Goal: Transaction & Acquisition: Purchase product/service

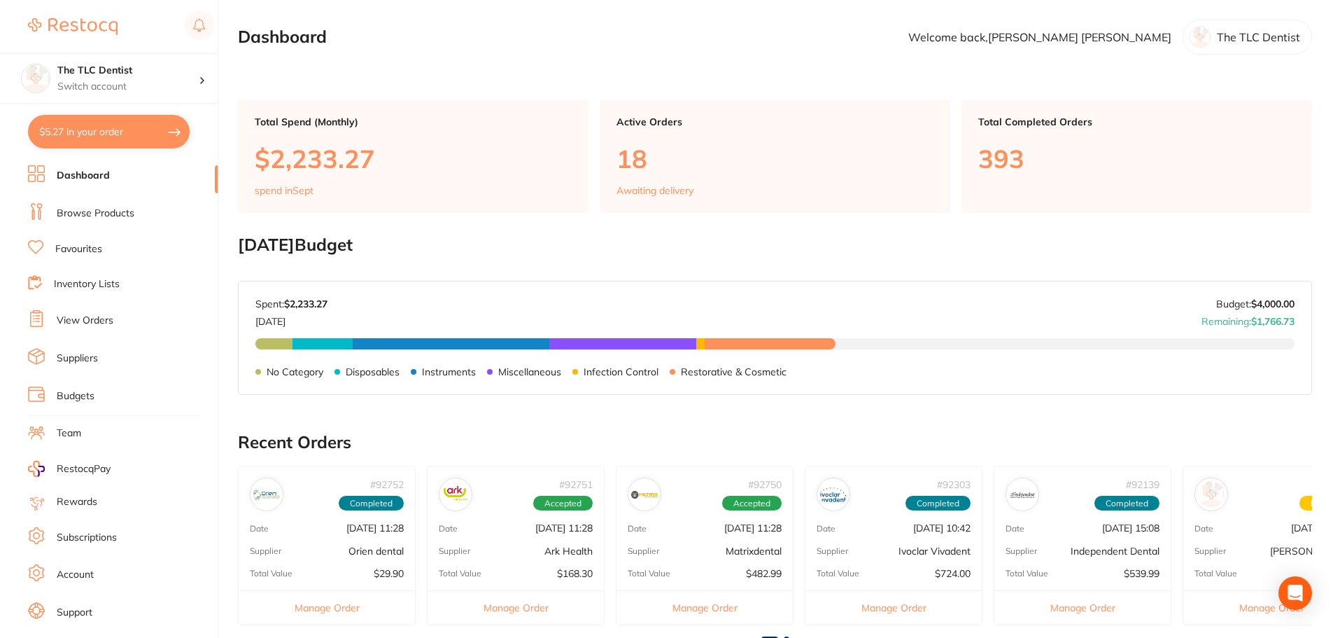
click at [80, 248] on link "Favourites" at bounding box center [78, 249] width 47 height 14
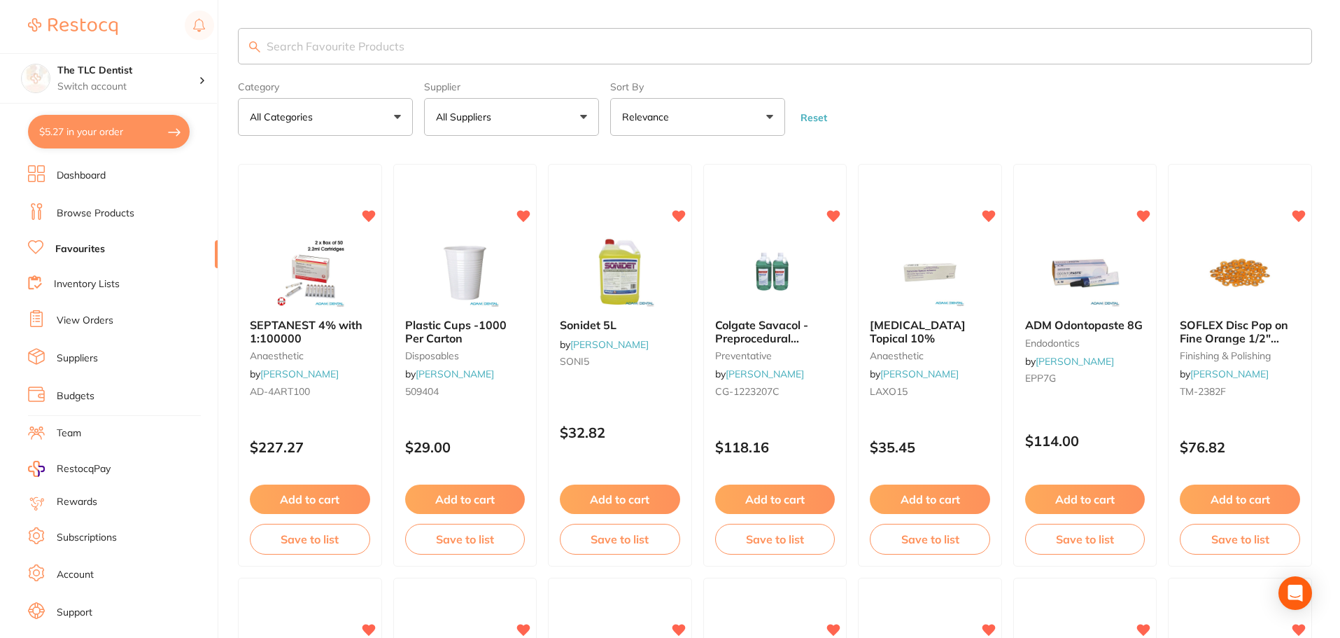
click at [393, 43] on input "search" at bounding box center [775, 46] width 1074 height 36
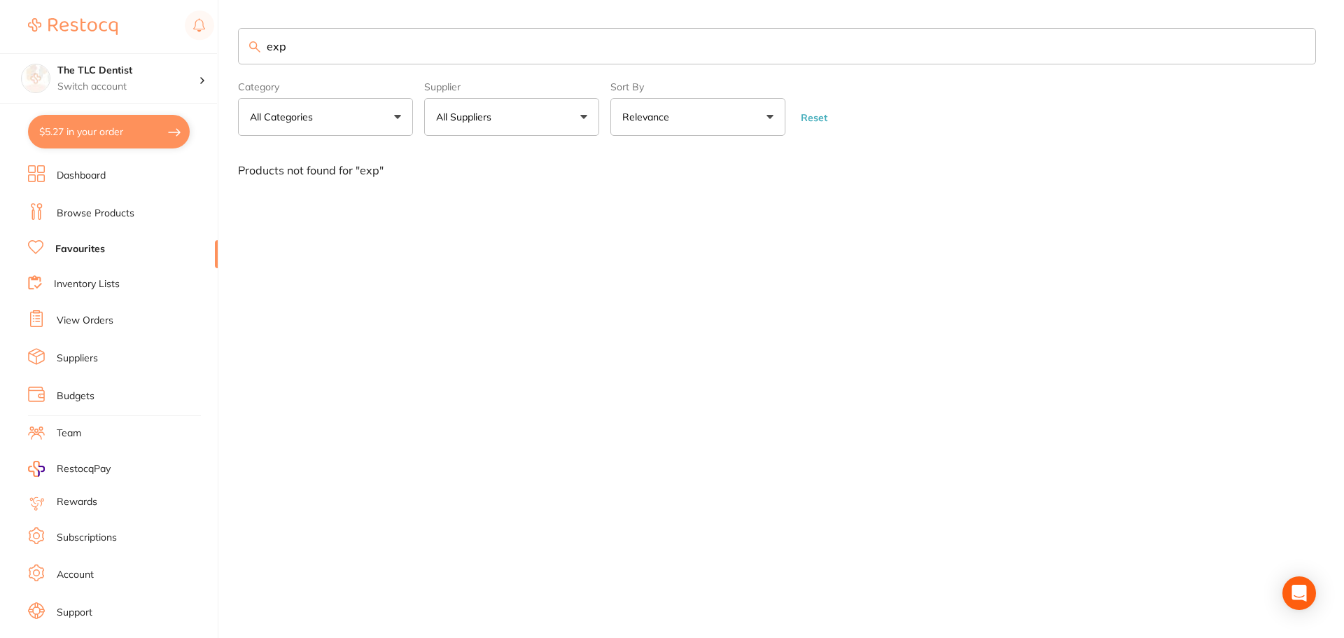
click at [307, 52] on input "exp" at bounding box center [777, 46] width 1078 height 36
type input "e"
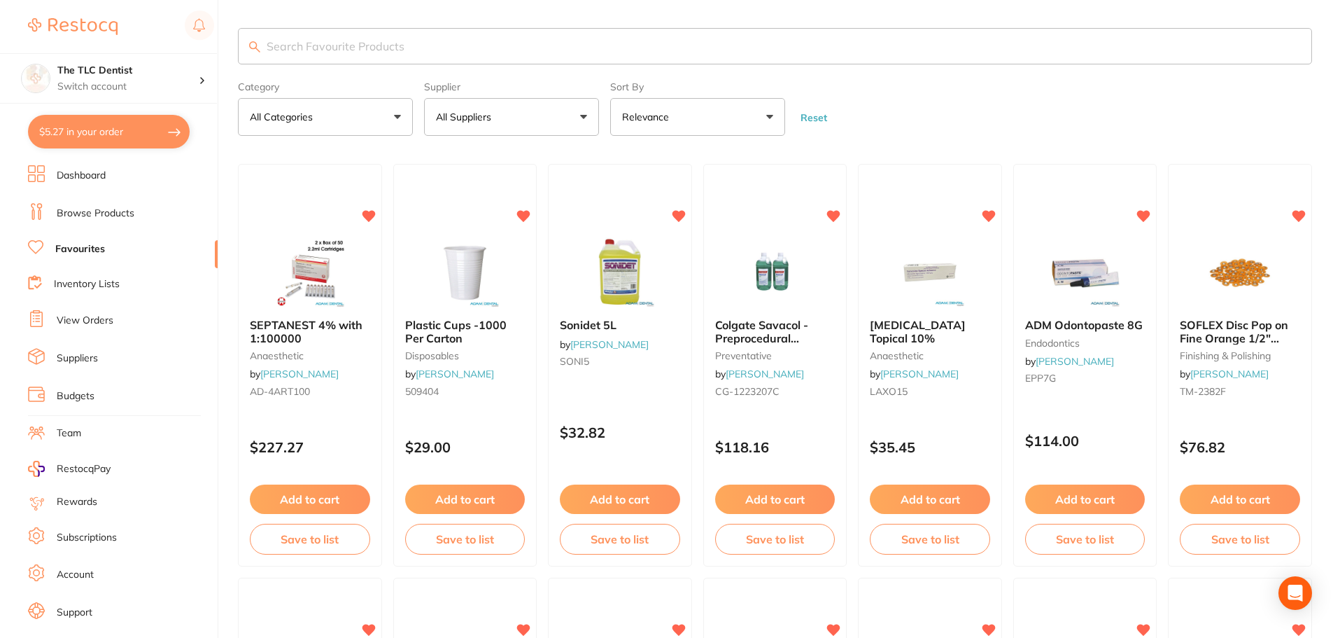
click at [101, 216] on link "Browse Products" at bounding box center [96, 213] width 78 height 14
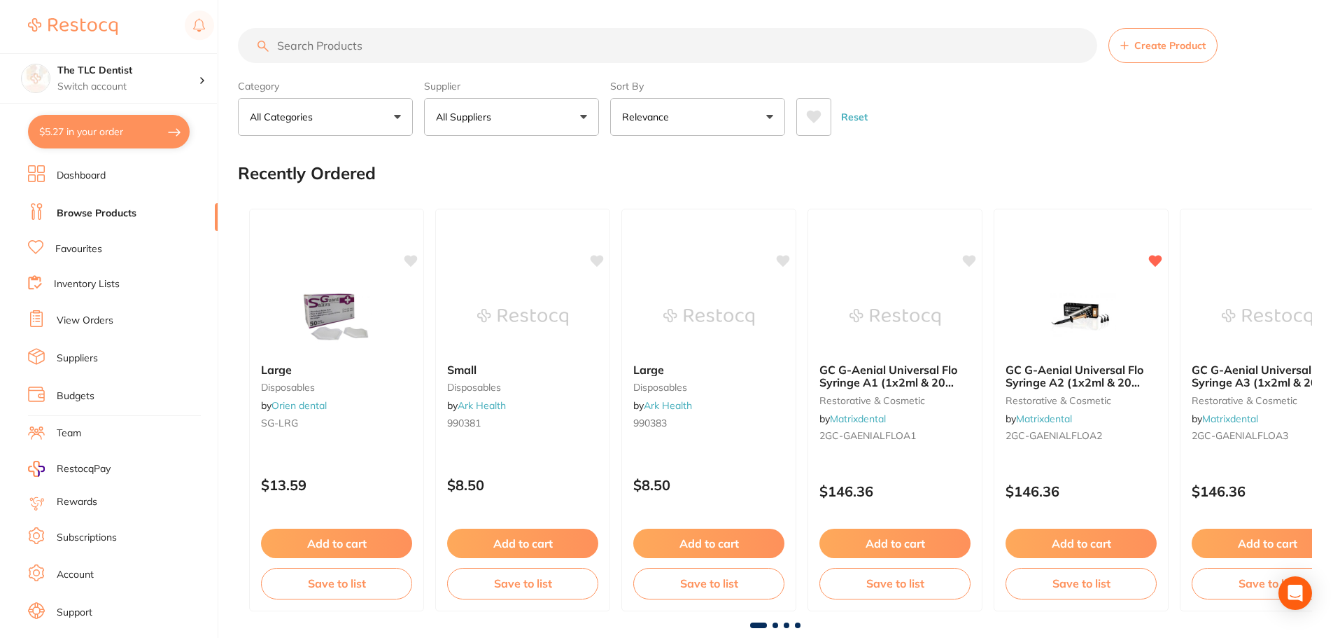
click at [365, 46] on input "search" at bounding box center [667, 45] width 859 height 35
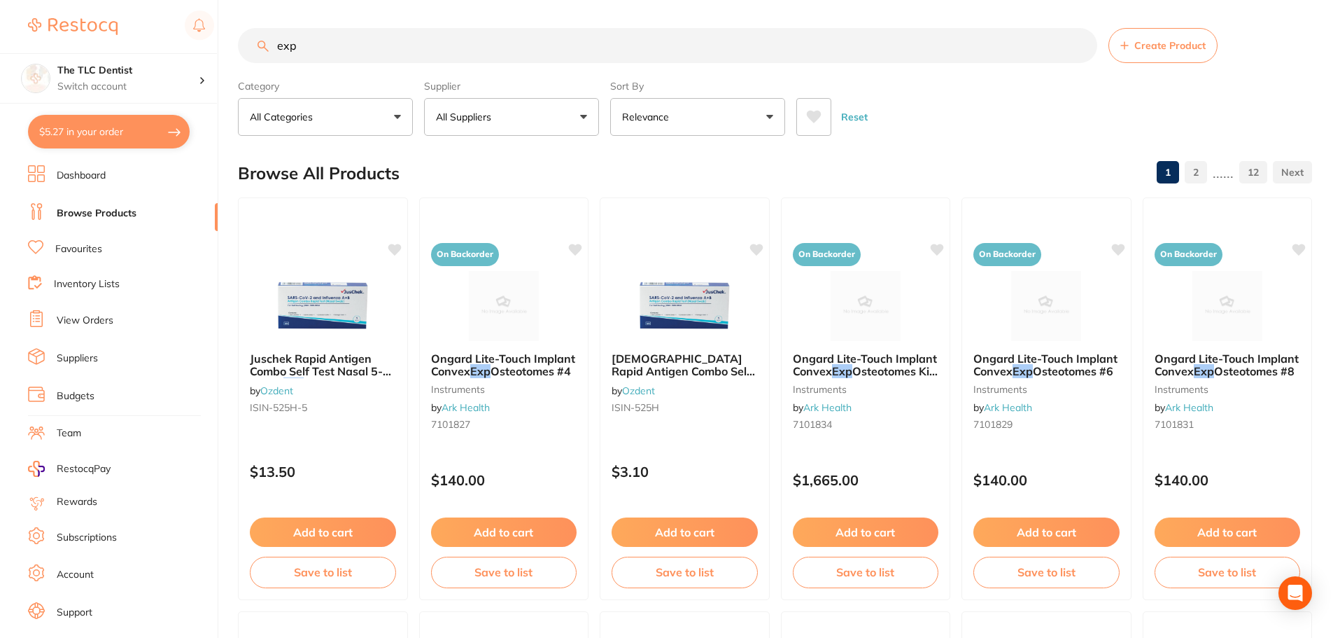
click at [302, 41] on input "exp" at bounding box center [667, 45] width 859 height 35
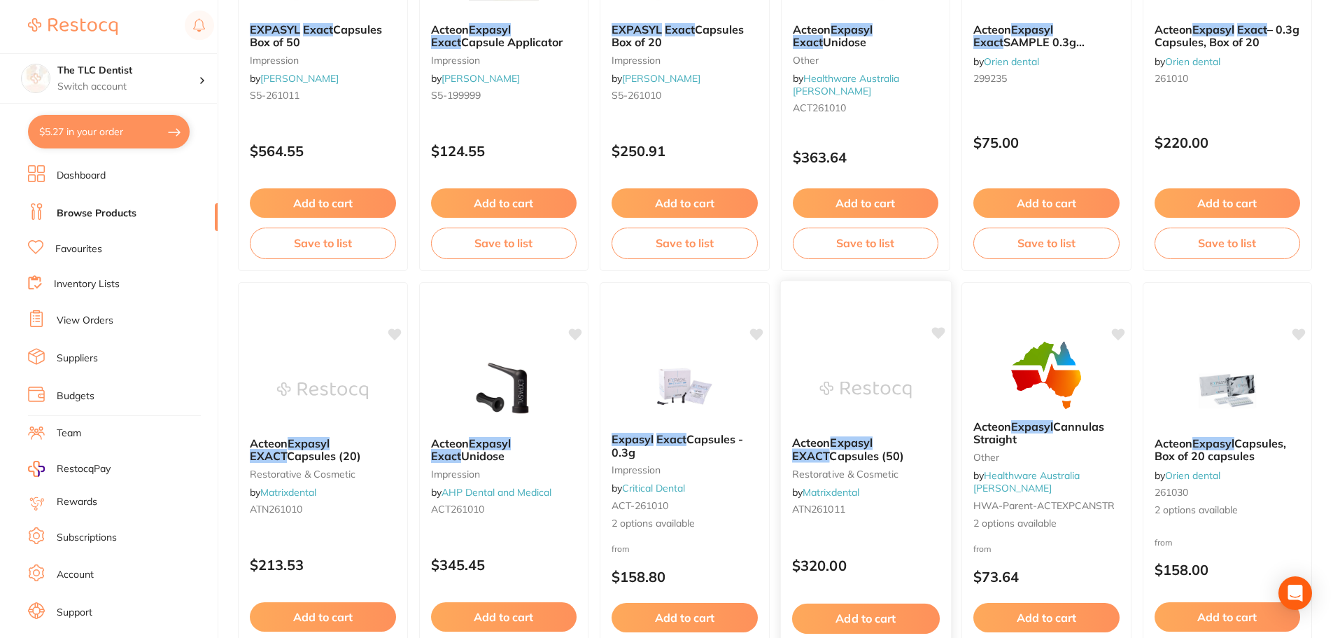
scroll to position [350, 0]
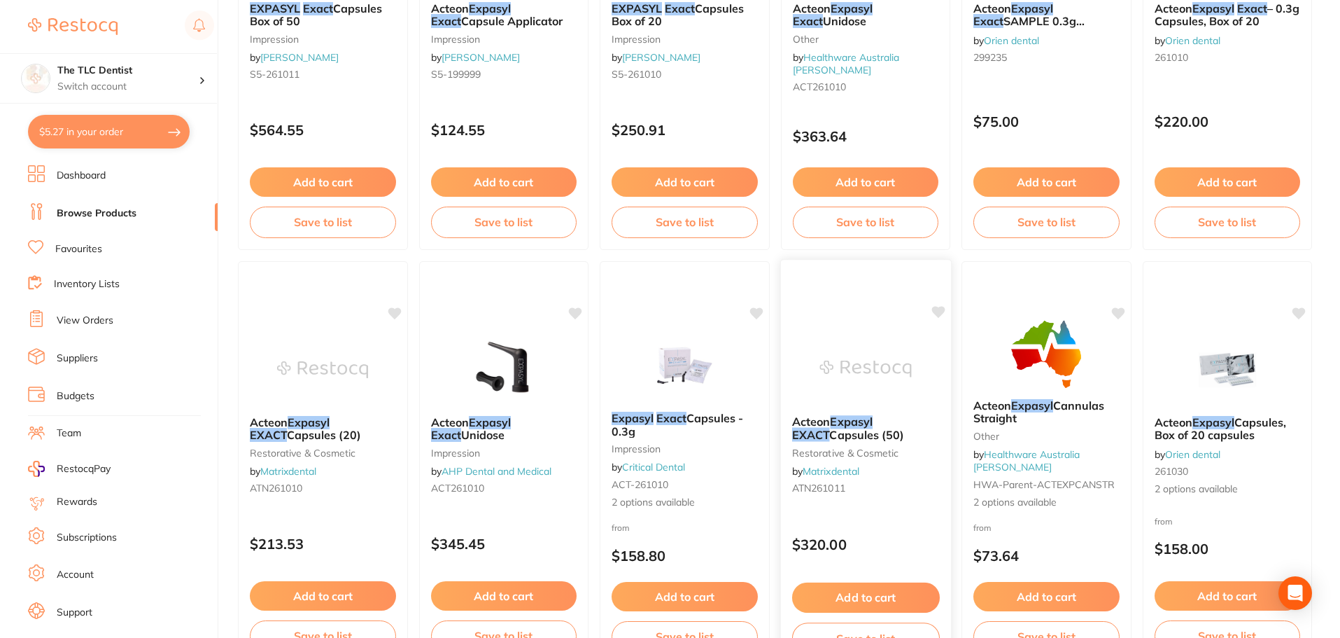
type input "expasyl exact"
click at [939, 312] on icon at bounding box center [938, 312] width 13 height 12
click at [859, 595] on button "Add to cart" at bounding box center [866, 597] width 148 height 30
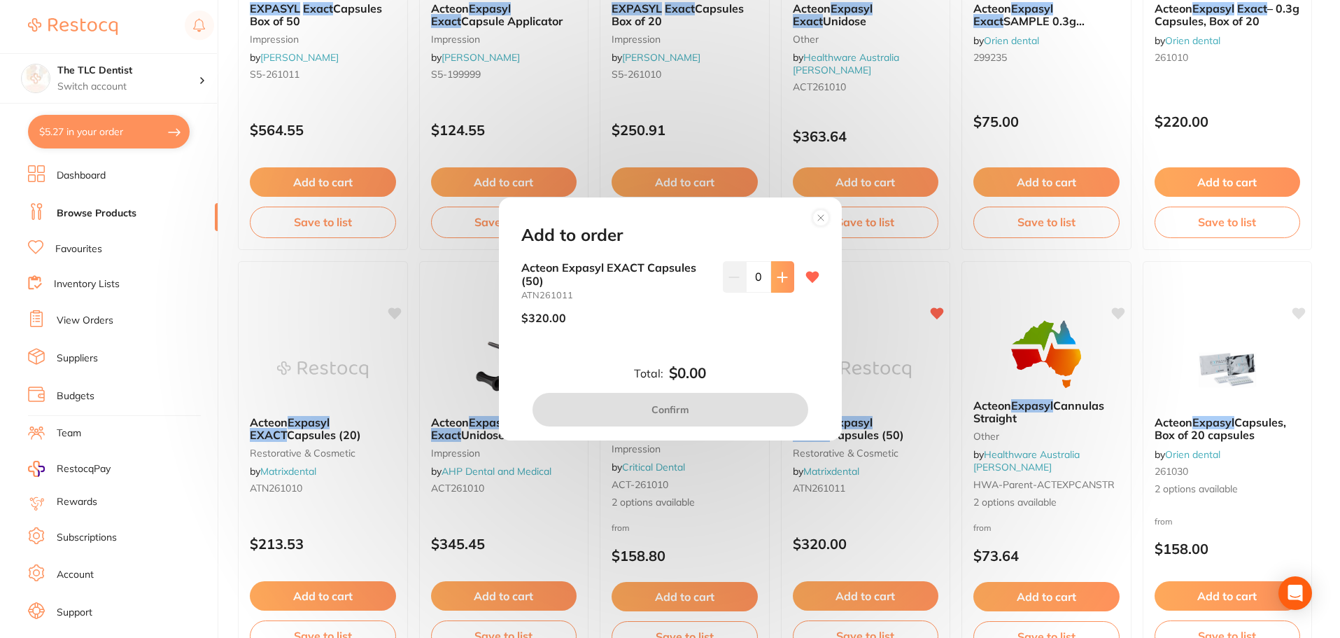
click at [778, 276] on icon at bounding box center [782, 277] width 11 height 11
type input "1"
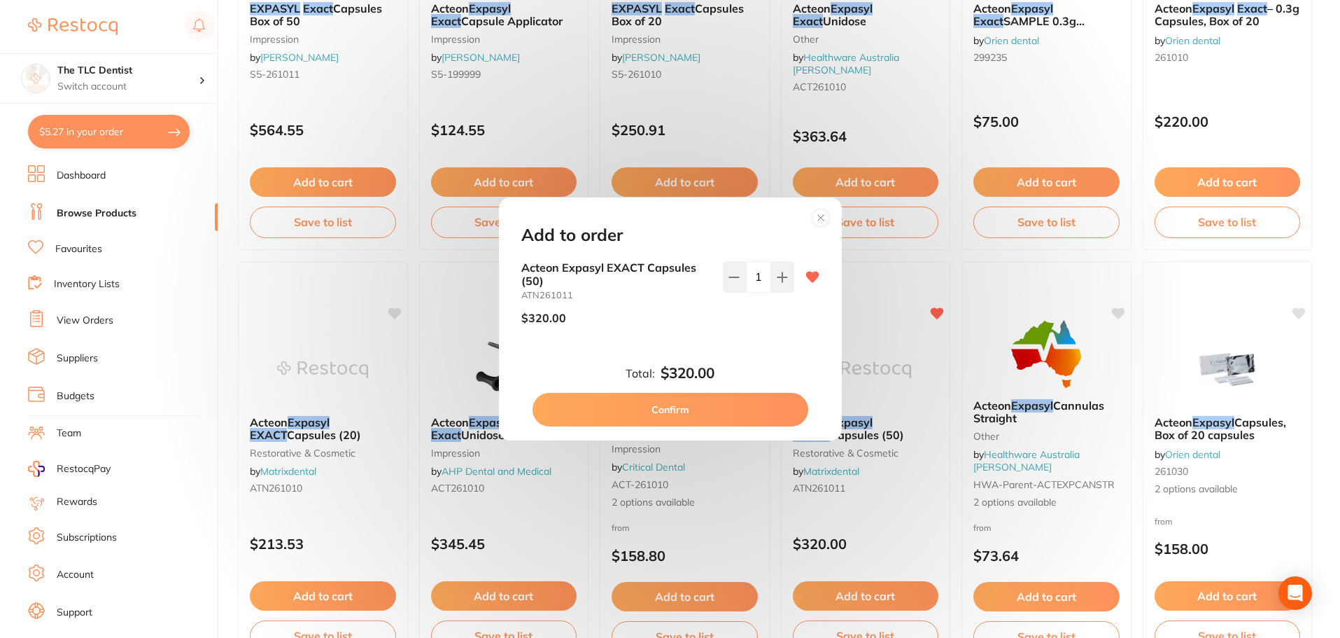
click at [676, 400] on button "Confirm" at bounding box center [671, 410] width 276 height 34
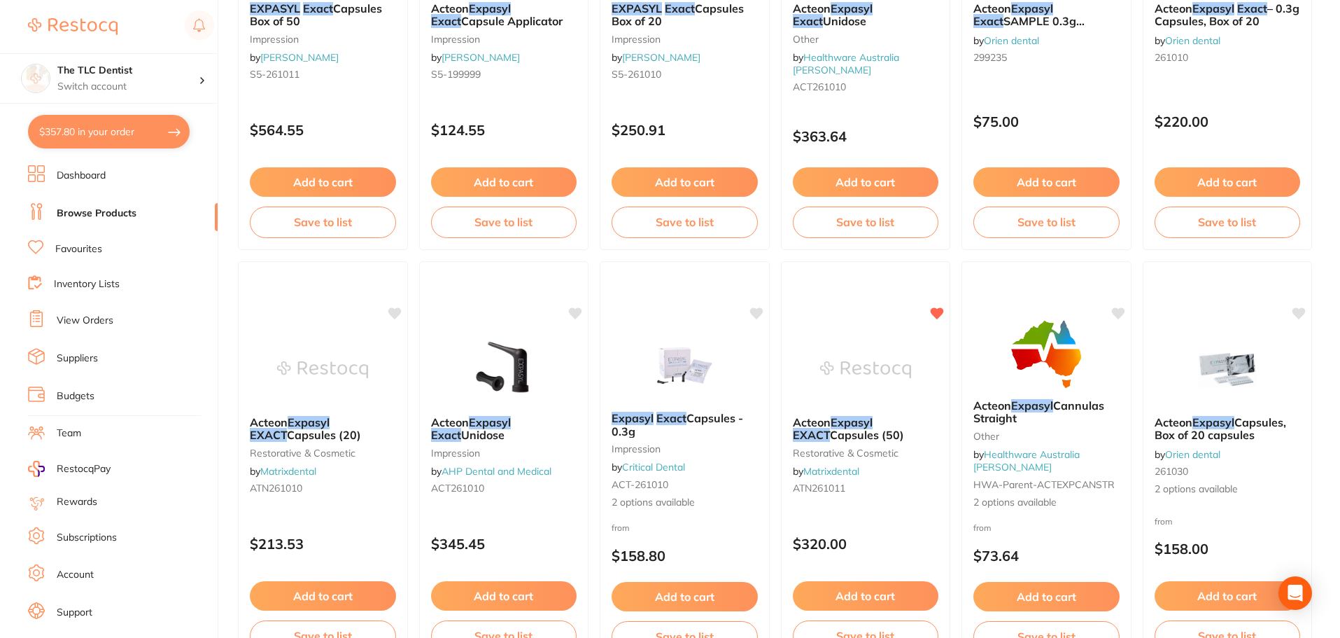
click at [107, 118] on button "$357.80 in your order" at bounding box center [109, 132] width 162 height 34
checkbox input "true"
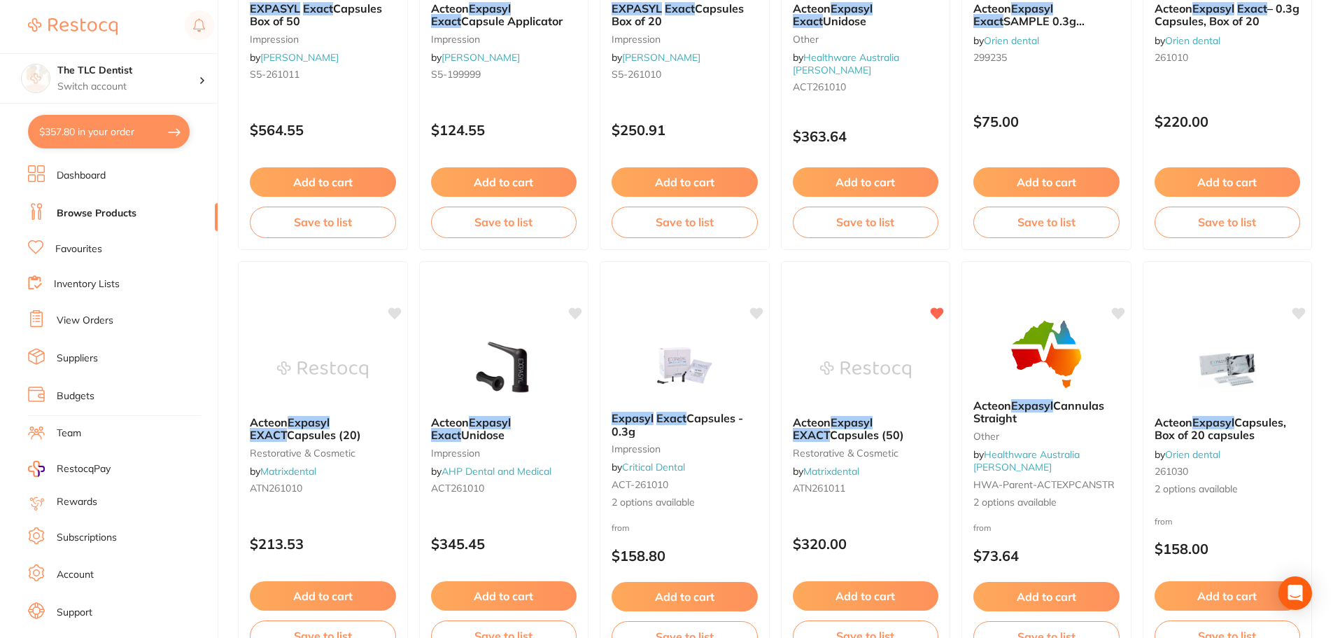
checkbox input "true"
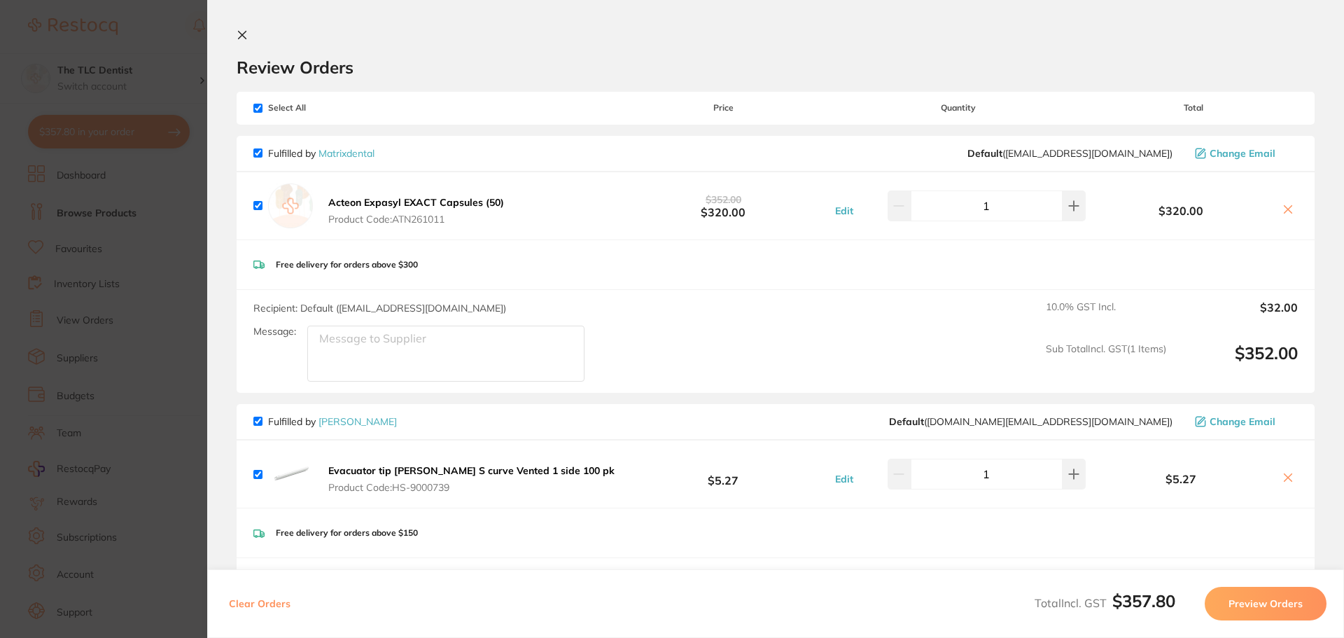
click at [1286, 210] on icon at bounding box center [1287, 209] width 11 height 11
click at [1284, 207] on icon at bounding box center [1288, 210] width 8 height 8
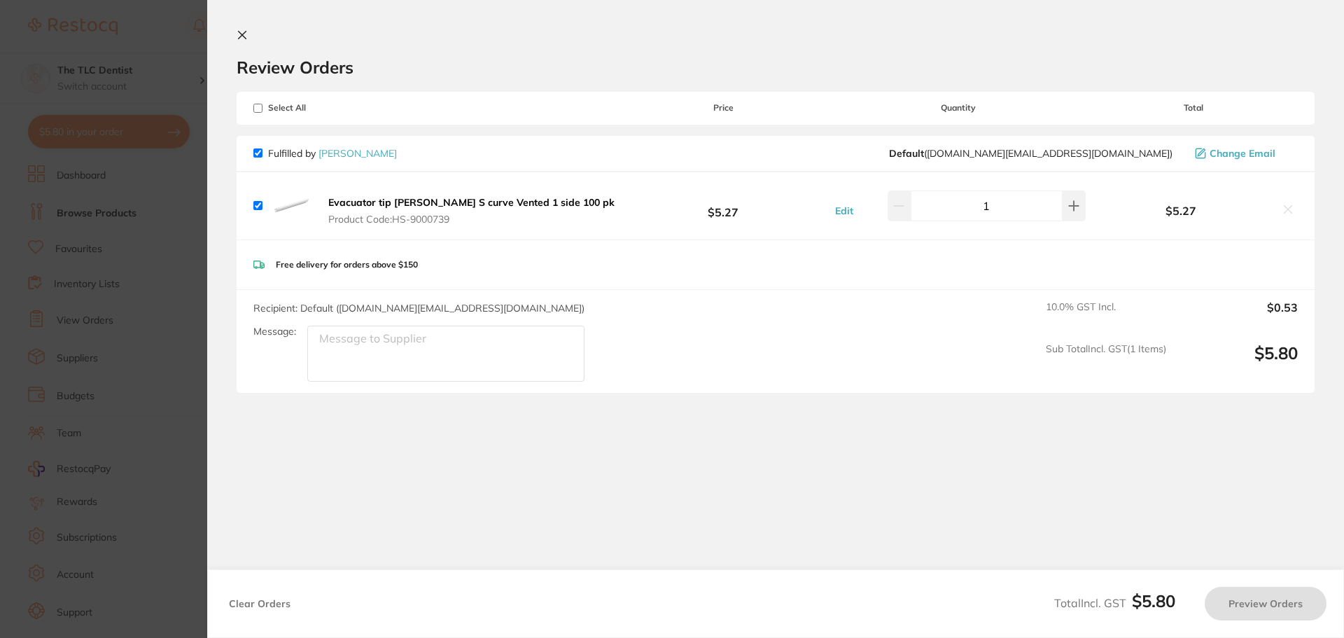
checkbox input "true"
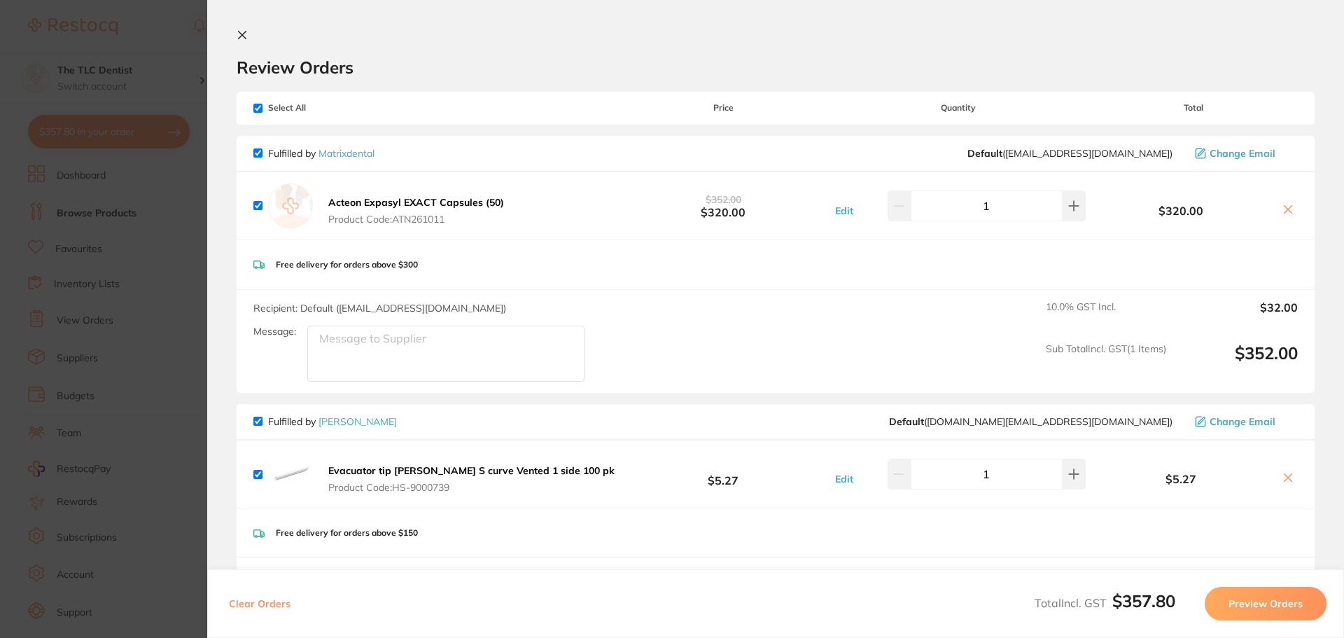
click at [258, 206] on input "checkbox" at bounding box center [257, 205] width 9 height 9
checkbox input "false"
click at [1284, 206] on icon at bounding box center [1287, 209] width 11 height 11
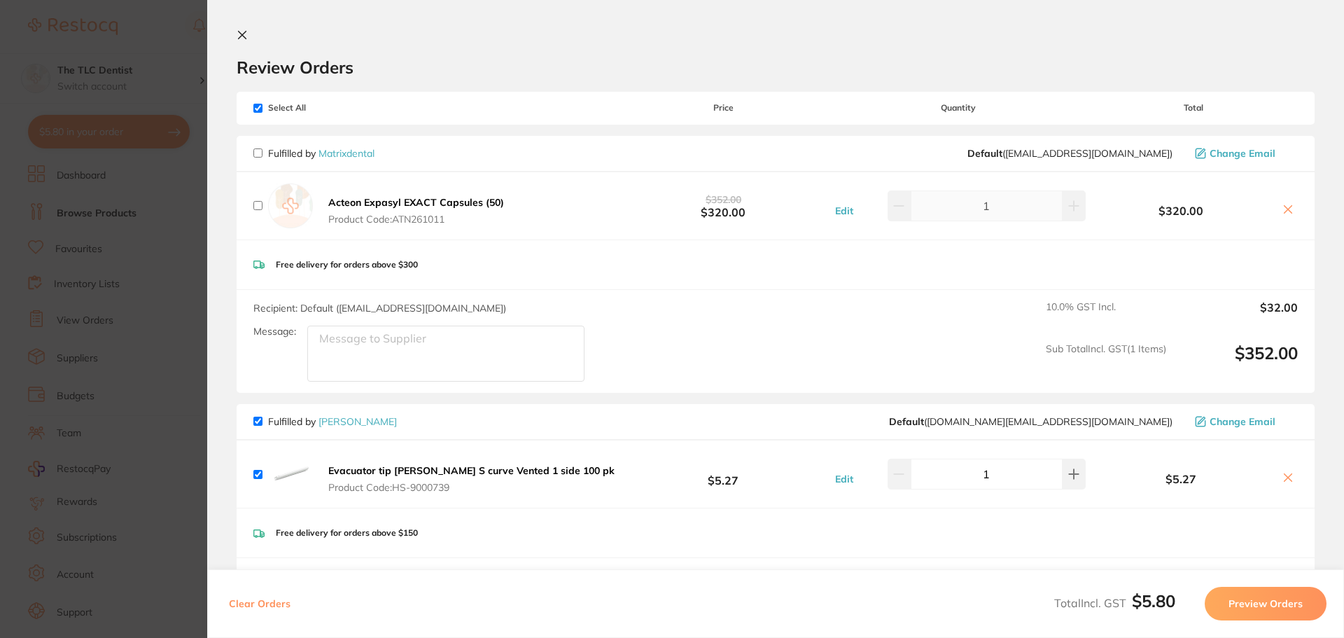
checkbox input "true"
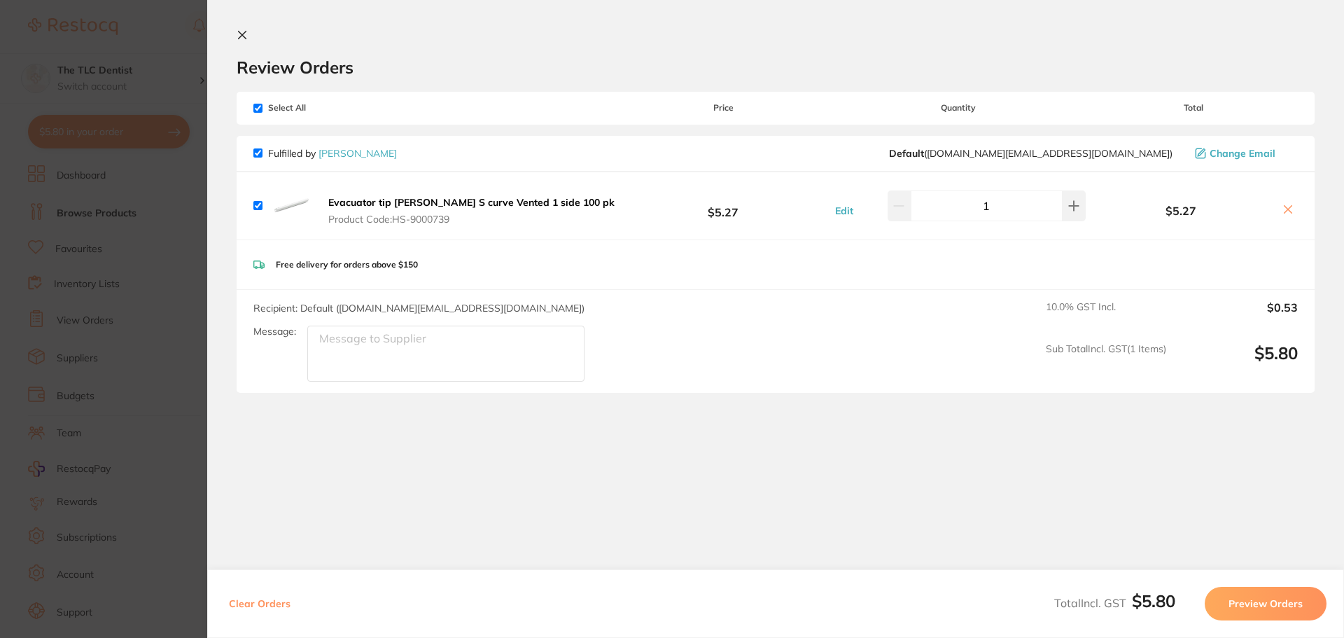
click at [172, 192] on section "Update RRP Set your pre negotiated price for this item. Item Agreed RRP (excl. …" at bounding box center [672, 319] width 1344 height 638
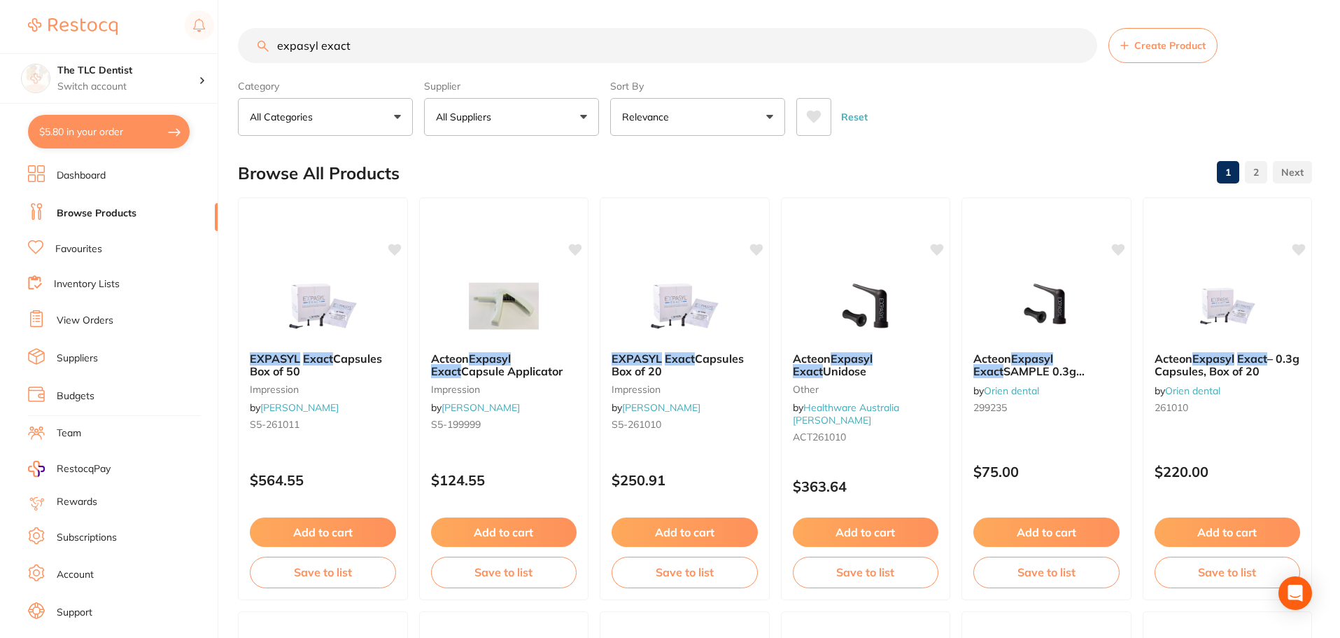
click at [380, 44] on input "expasyl exact" at bounding box center [667, 45] width 859 height 35
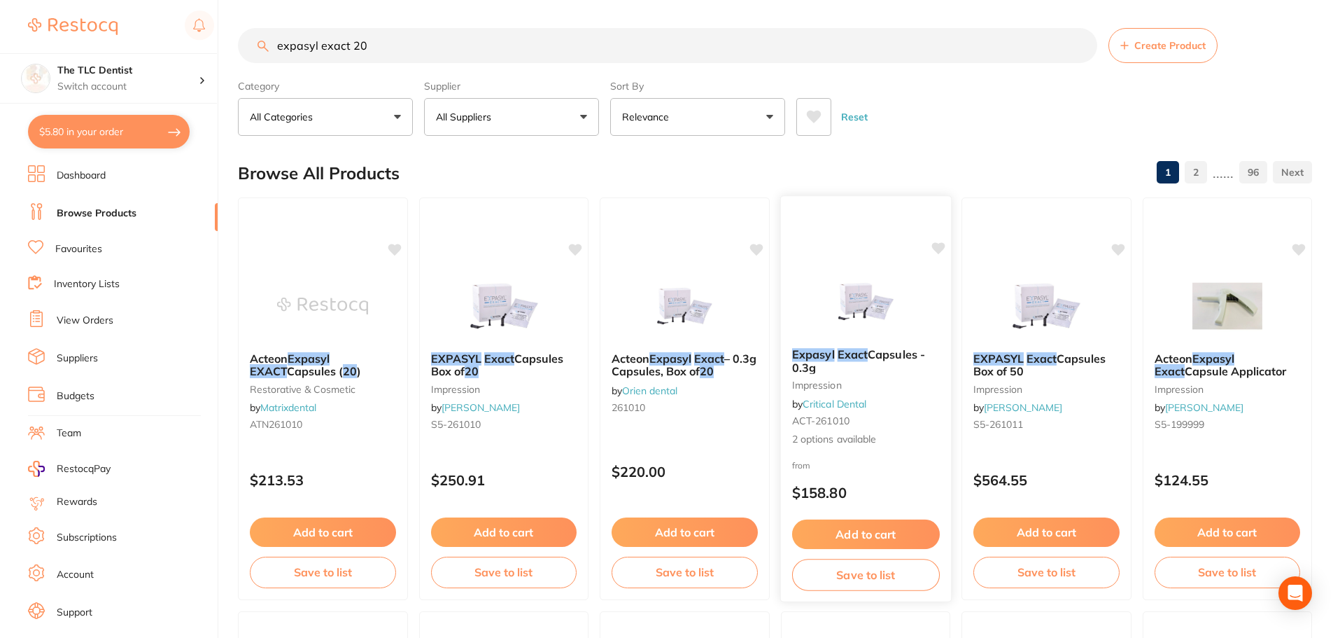
type input "expasyl exact 20"
click at [864, 293] on img at bounding box center [866, 301] width 92 height 71
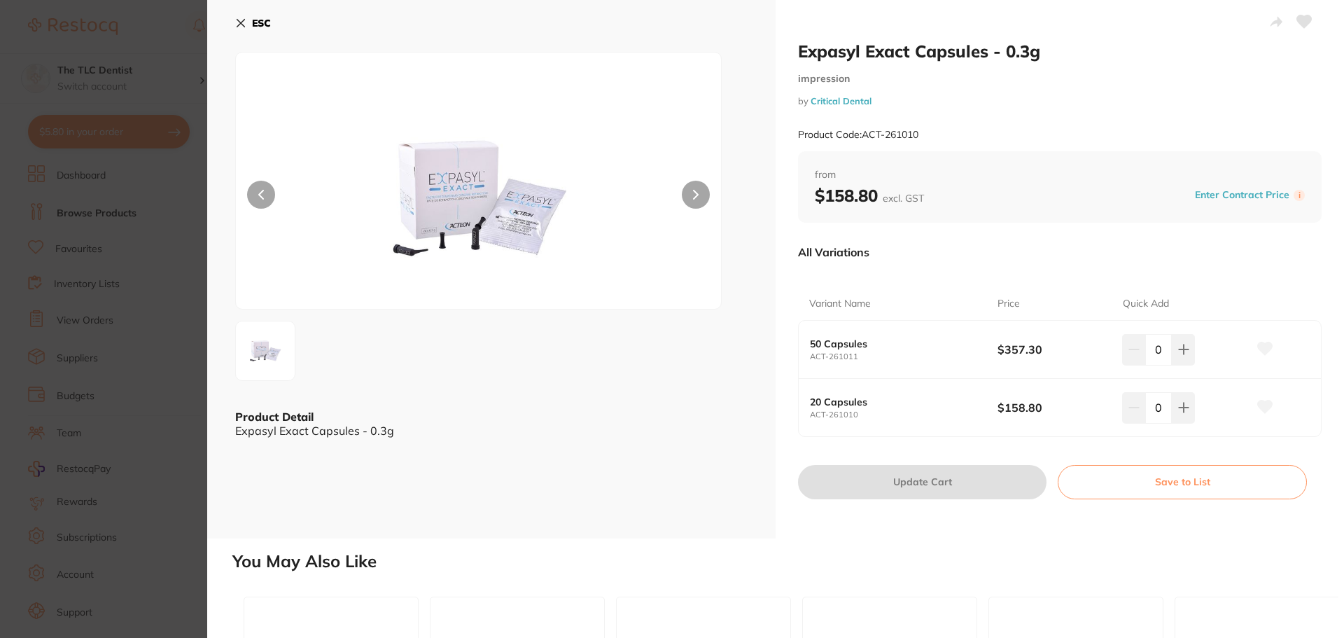
click at [238, 24] on icon at bounding box center [240, 22] width 11 height 11
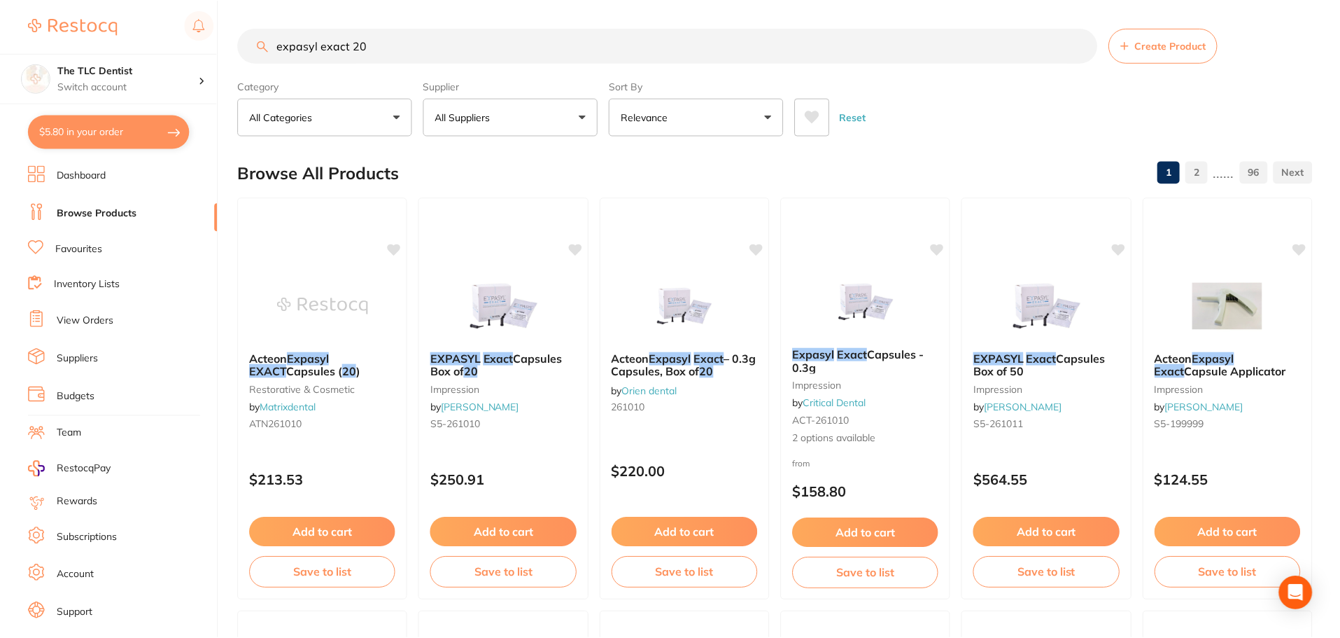
scroll to position [1, 0]
click at [328, 296] on img at bounding box center [322, 305] width 91 height 70
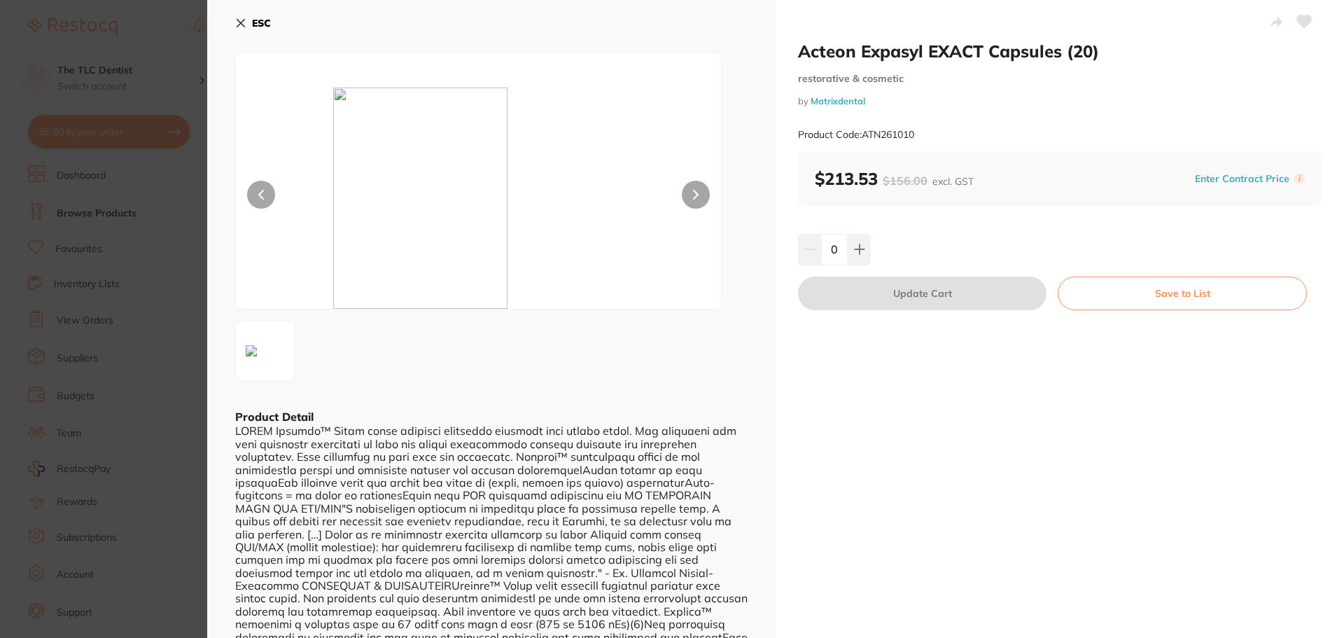
click at [698, 198] on button at bounding box center [696, 195] width 28 height 28
click at [696, 198] on icon at bounding box center [696, 195] width 6 height 10
click at [237, 20] on icon at bounding box center [241, 24] width 8 height 8
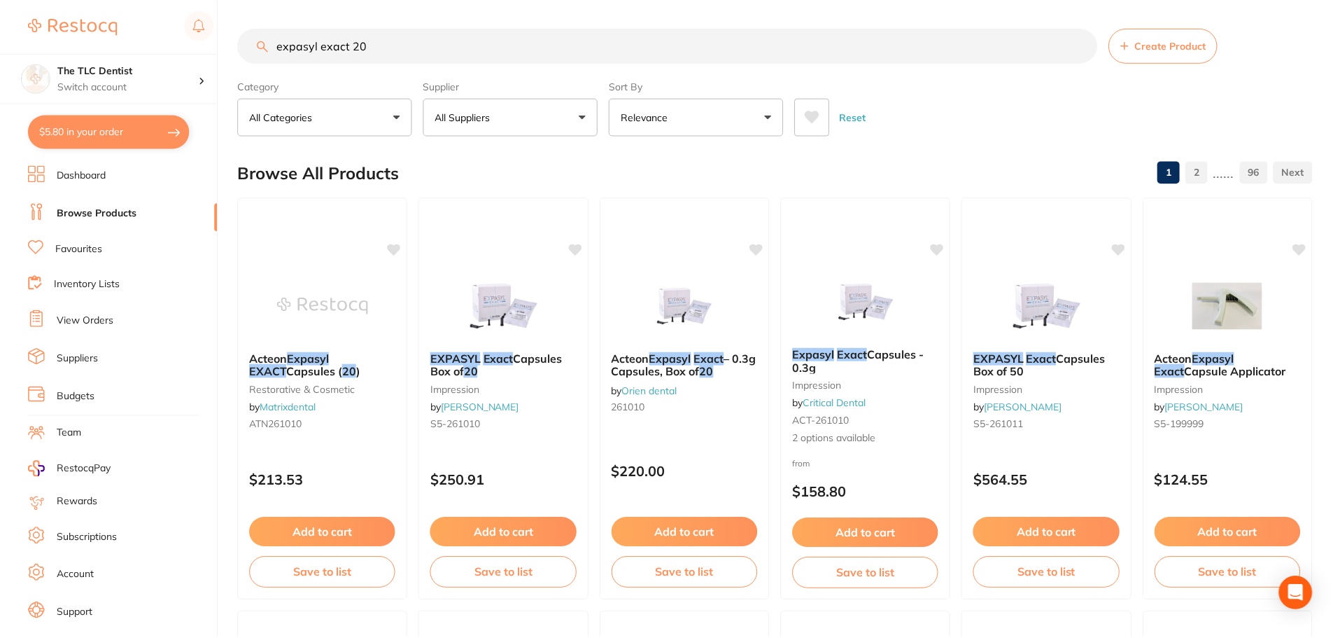
scroll to position [1, 0]
click at [732, 637] on div at bounding box center [685, 627] width 170 height 36
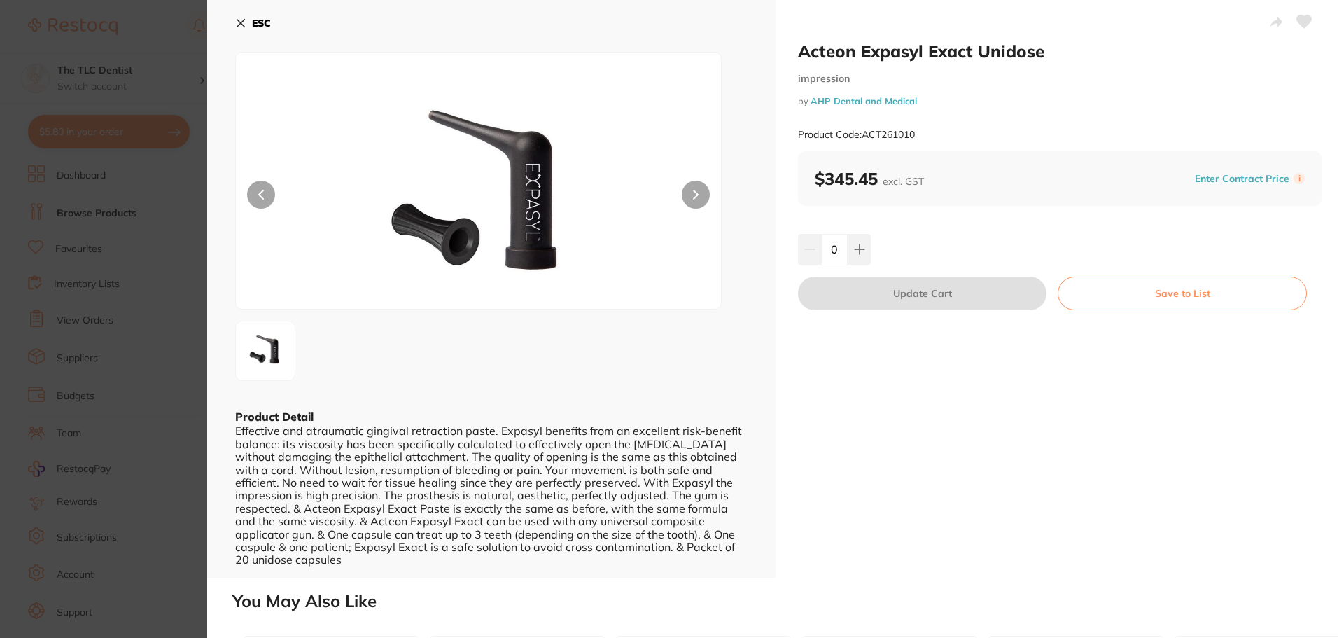
click at [248, 22] on button "ESC" at bounding box center [253, 23] width 36 height 24
